Goal: Information Seeking & Learning: Find specific fact

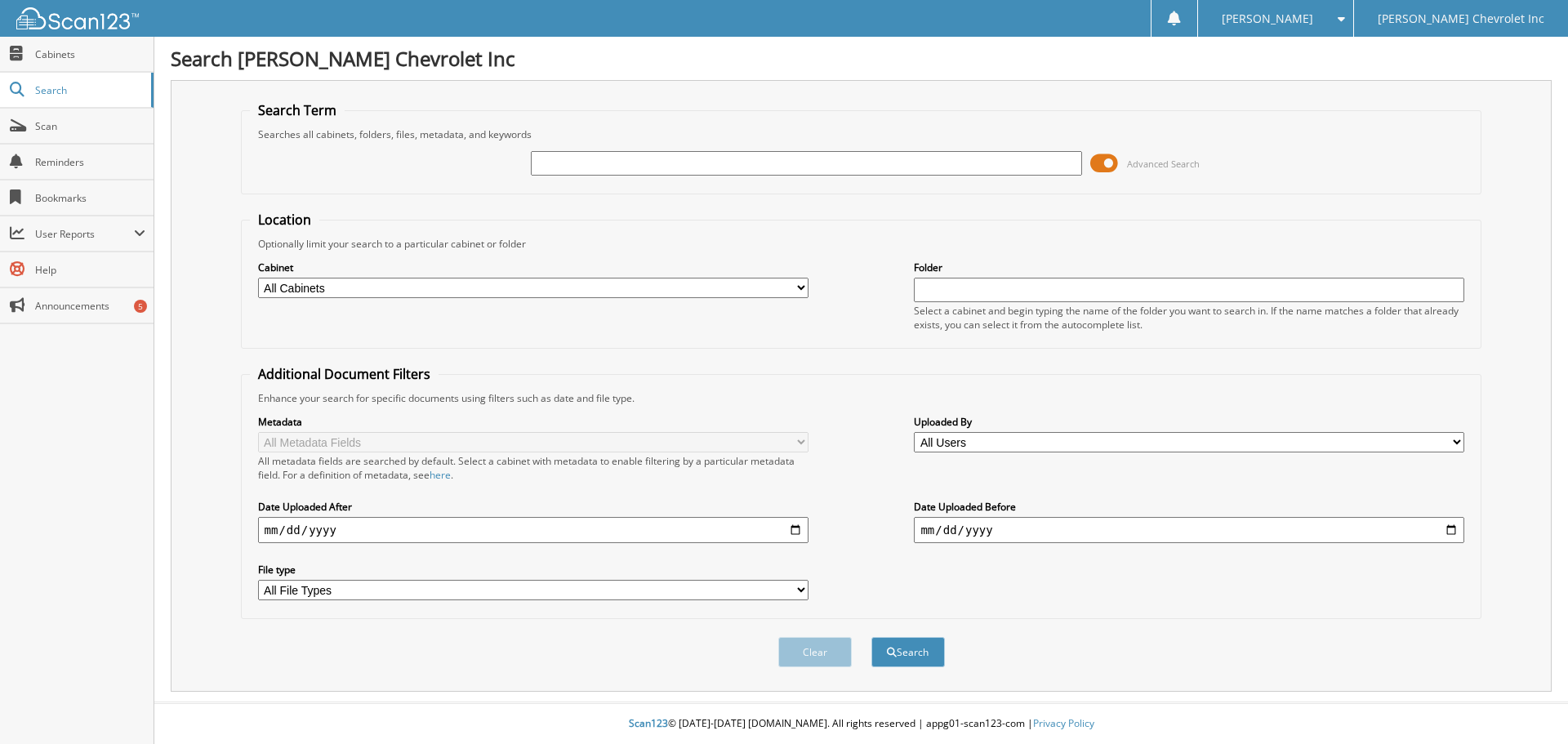
click at [682, 151] on div at bounding box center [806, 163] width 550 height 28
click at [671, 163] on input "text" at bounding box center [806, 164] width 550 height 25
type input "U221910A"
click at [871, 638] on button "Search" at bounding box center [908, 653] width 74 height 31
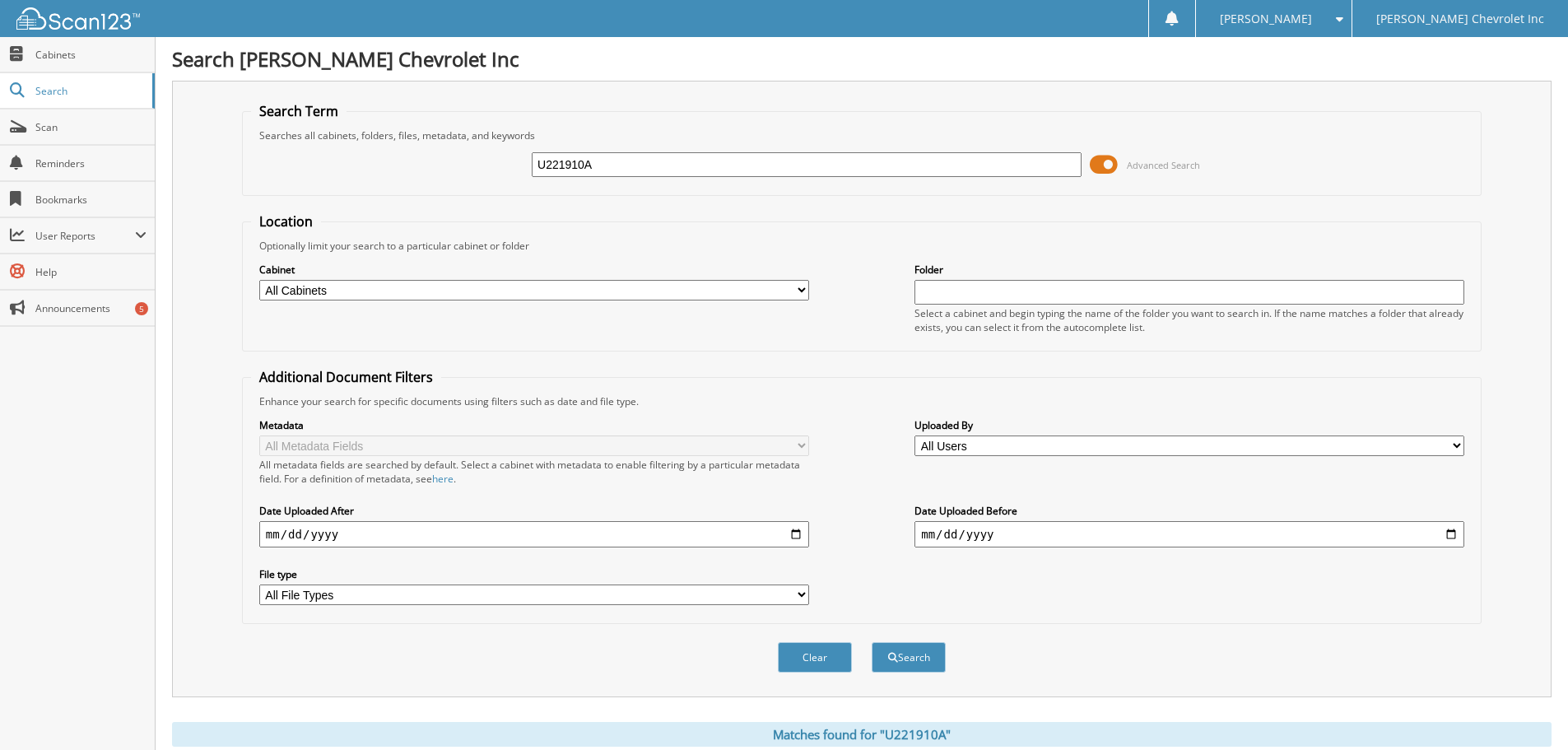
scroll to position [262, 0]
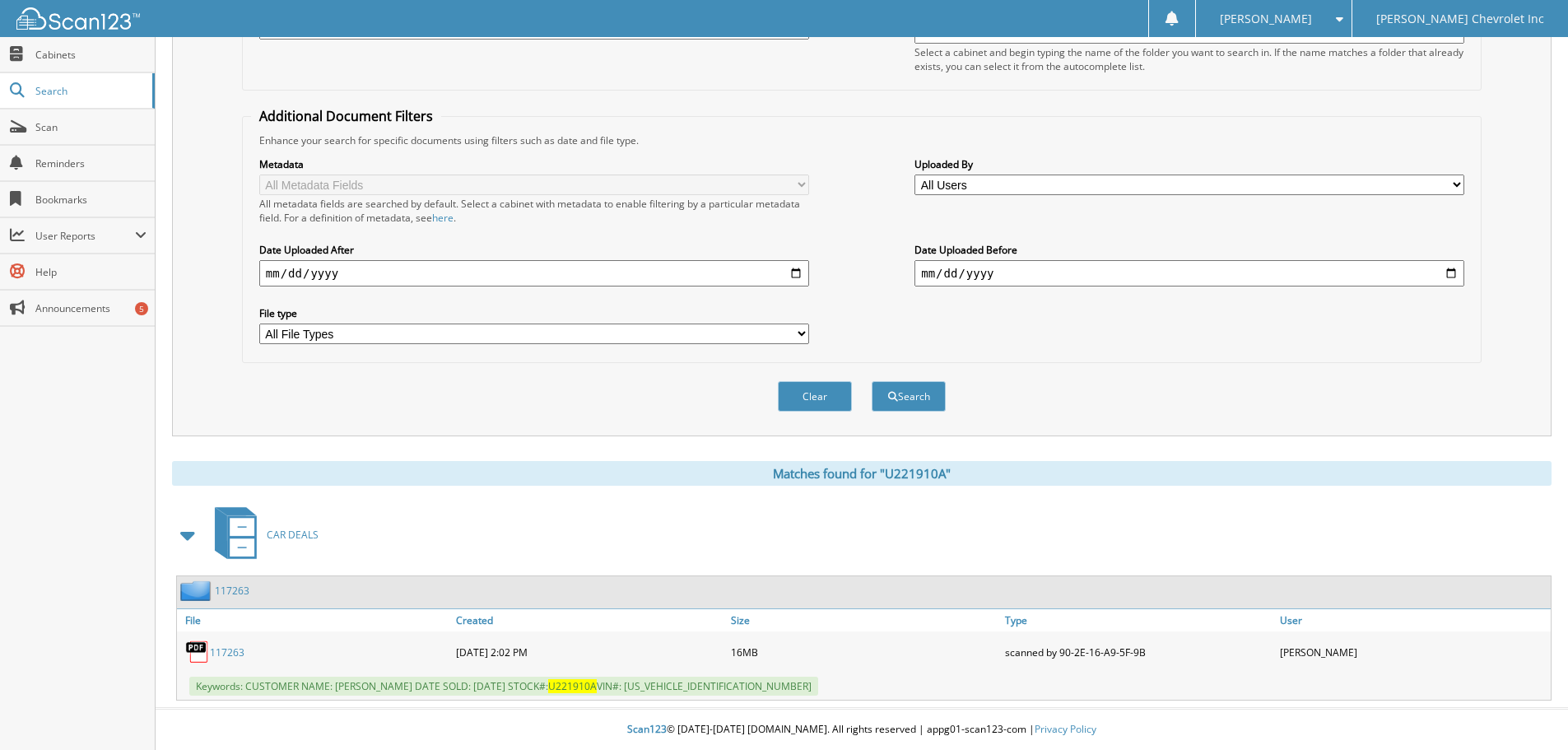
click at [247, 651] on div "117263" at bounding box center [314, 652] width 275 height 33
click at [237, 655] on link "117263" at bounding box center [227, 652] width 35 height 14
click at [227, 654] on link "117263" at bounding box center [227, 652] width 35 height 14
